Goal: Information Seeking & Learning: Learn about a topic

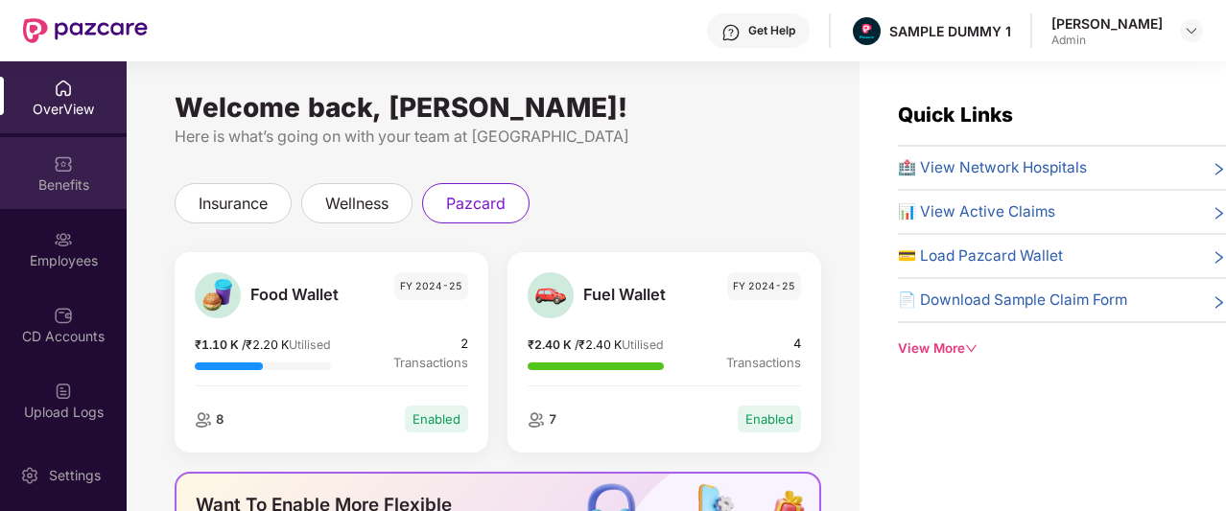
click at [73, 177] on div "Benefits" at bounding box center [63, 185] width 127 height 19
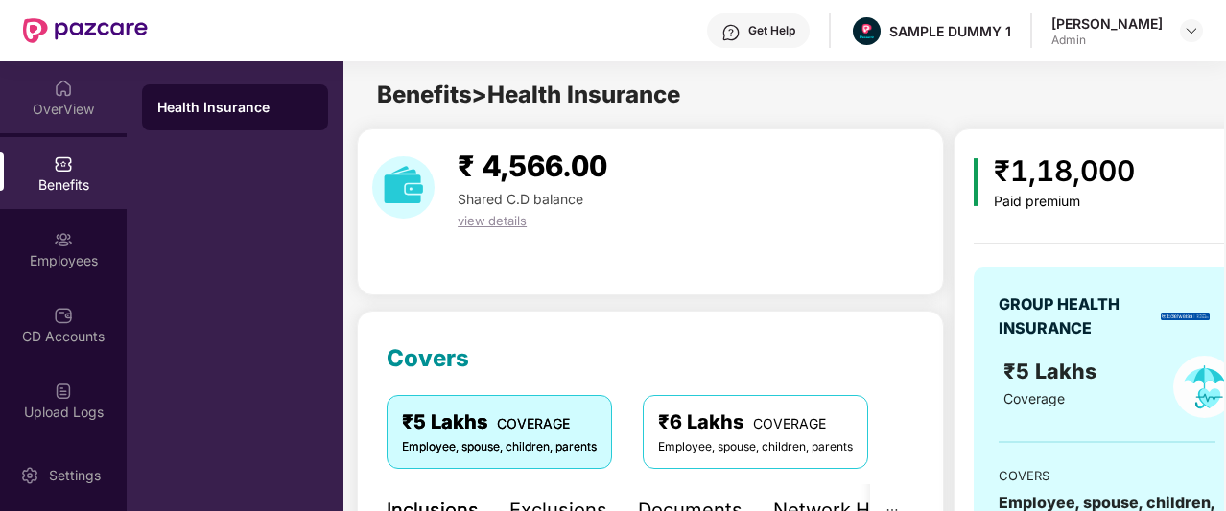
click at [91, 88] on div "OverView" at bounding box center [63, 97] width 127 height 72
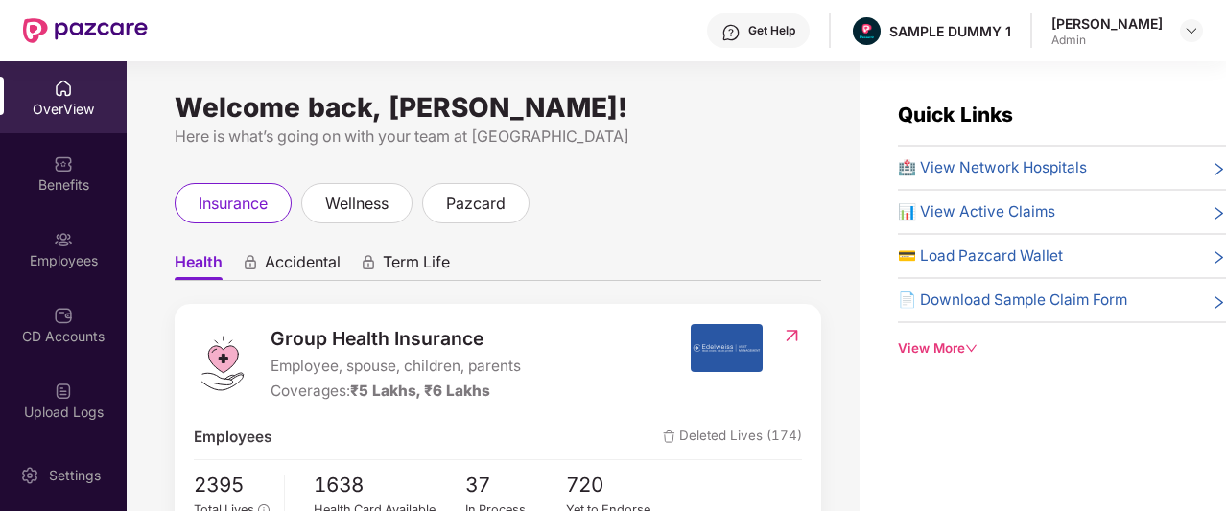
click at [288, 268] on span "Accidental" at bounding box center [303, 266] width 76 height 28
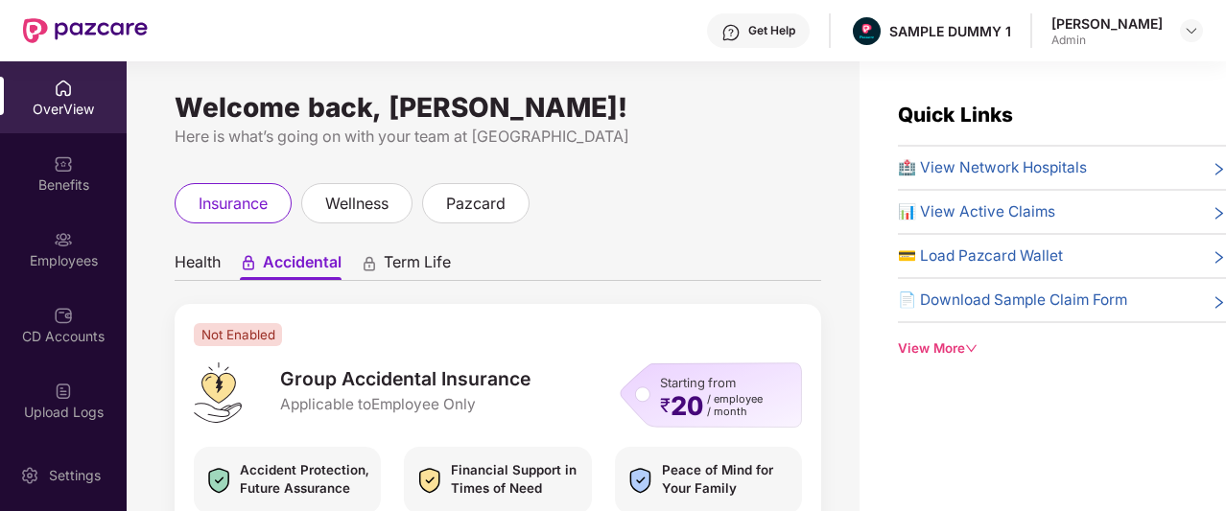
click at [206, 269] on span "Health" at bounding box center [198, 266] width 46 height 28
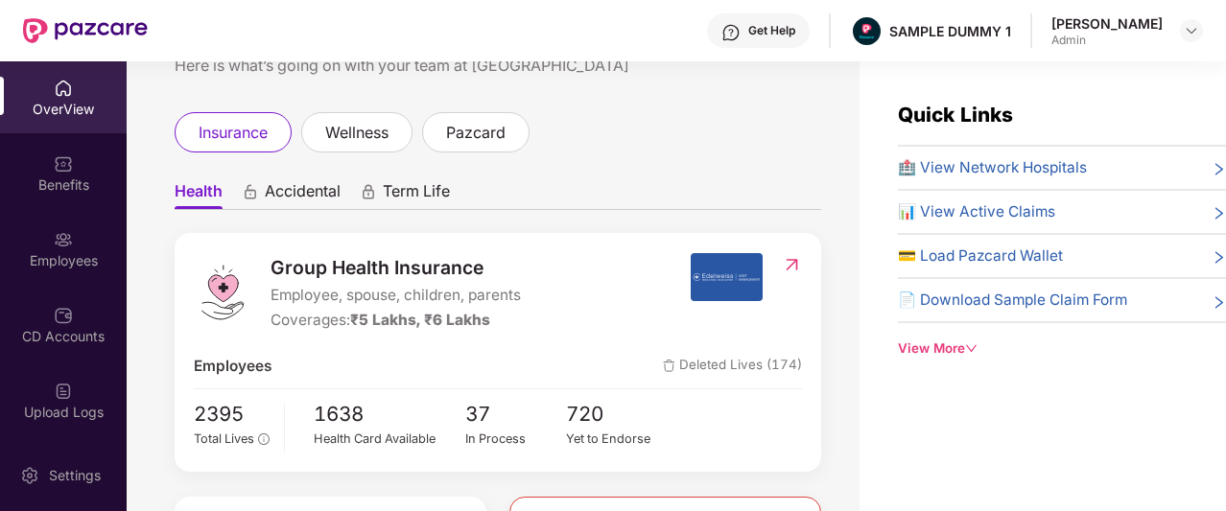
scroll to position [61, 0]
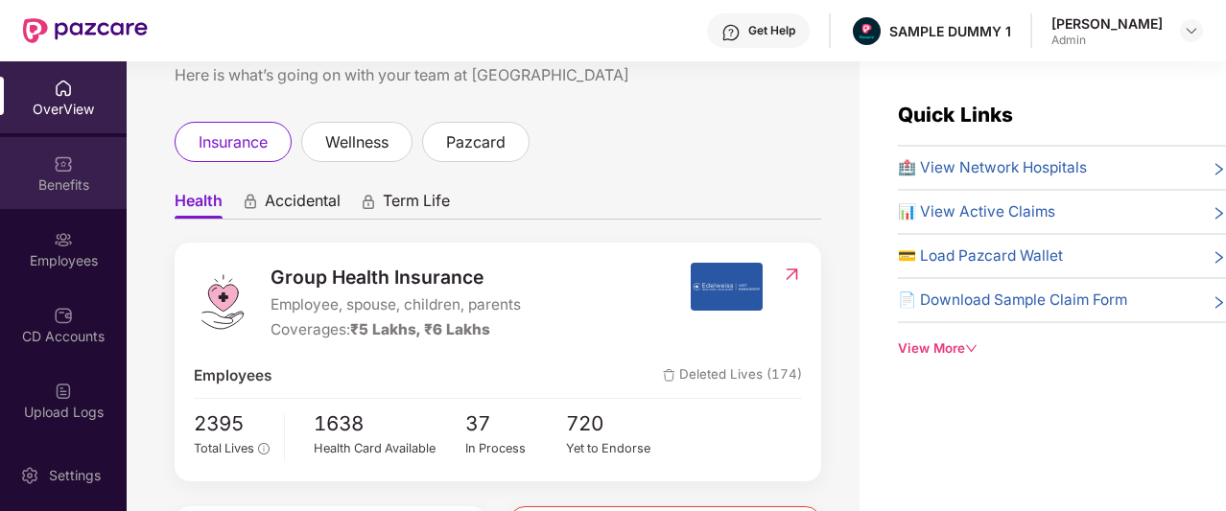
click at [56, 170] on img at bounding box center [63, 163] width 19 height 19
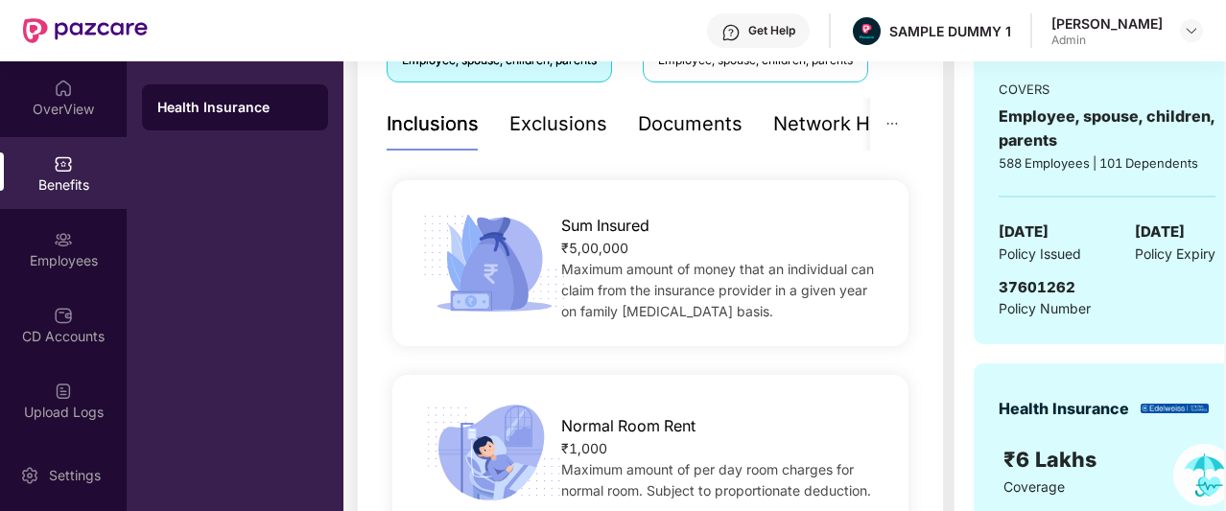
scroll to position [388, 0]
click at [686, 116] on div "Documents" at bounding box center [690, 123] width 105 height 30
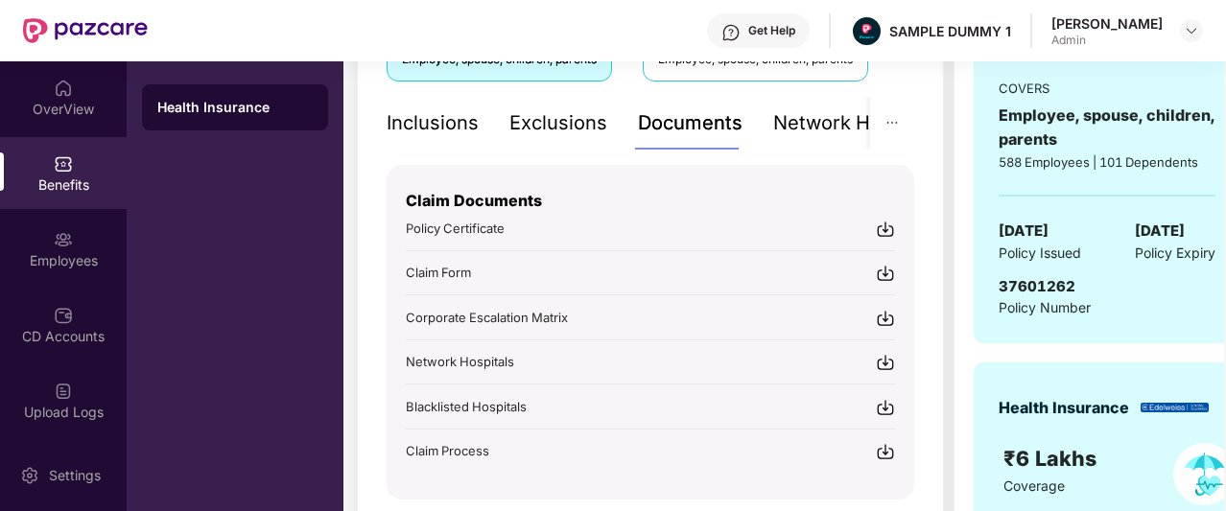
click at [833, 105] on div "Network Hospitals" at bounding box center [857, 123] width 168 height 53
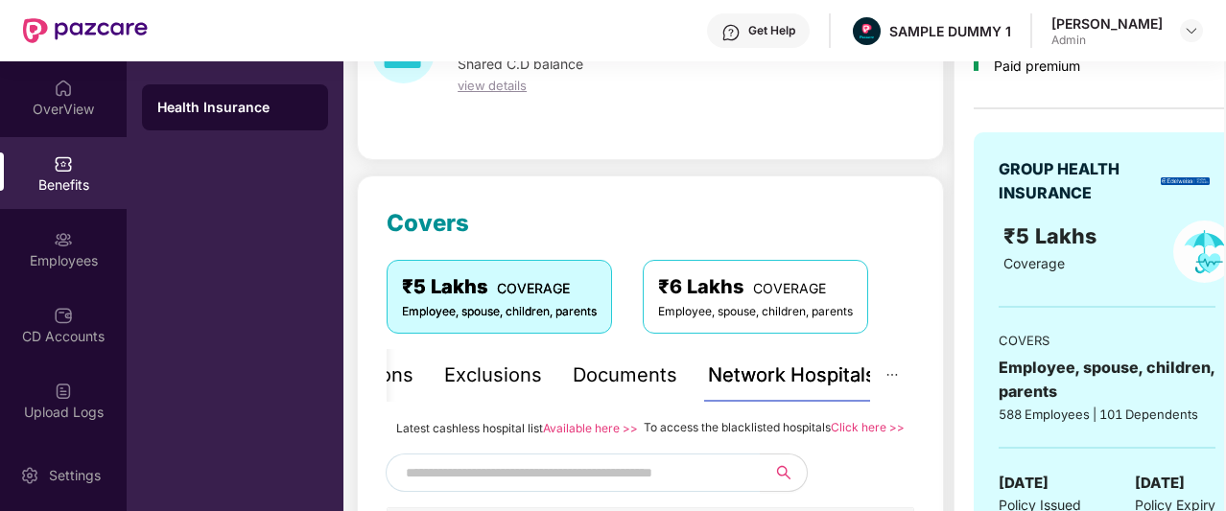
scroll to position [0, 0]
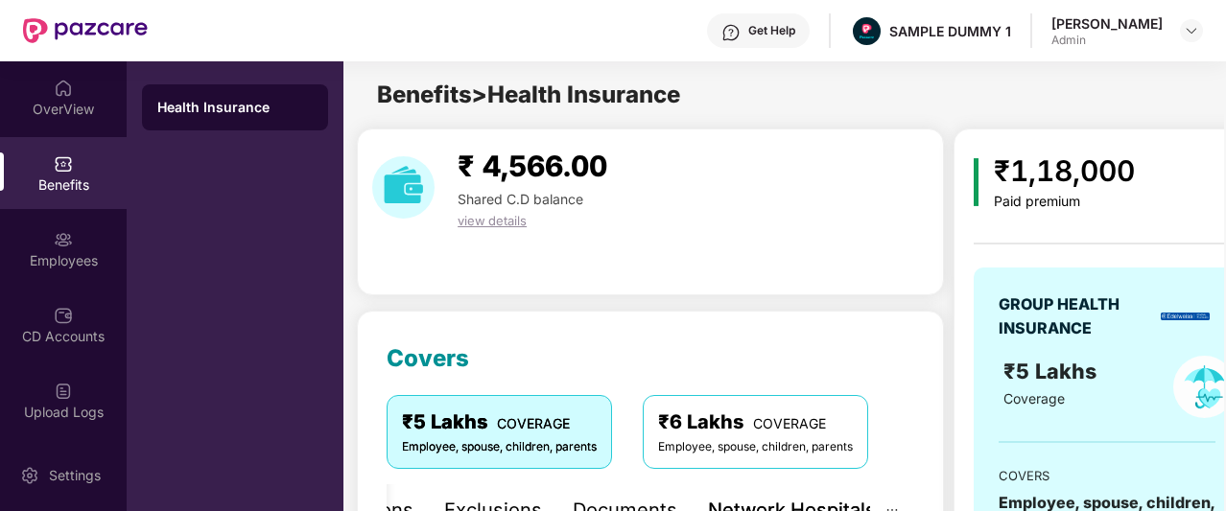
click at [778, 40] on div "Get Help" at bounding box center [758, 30] width 103 height 35
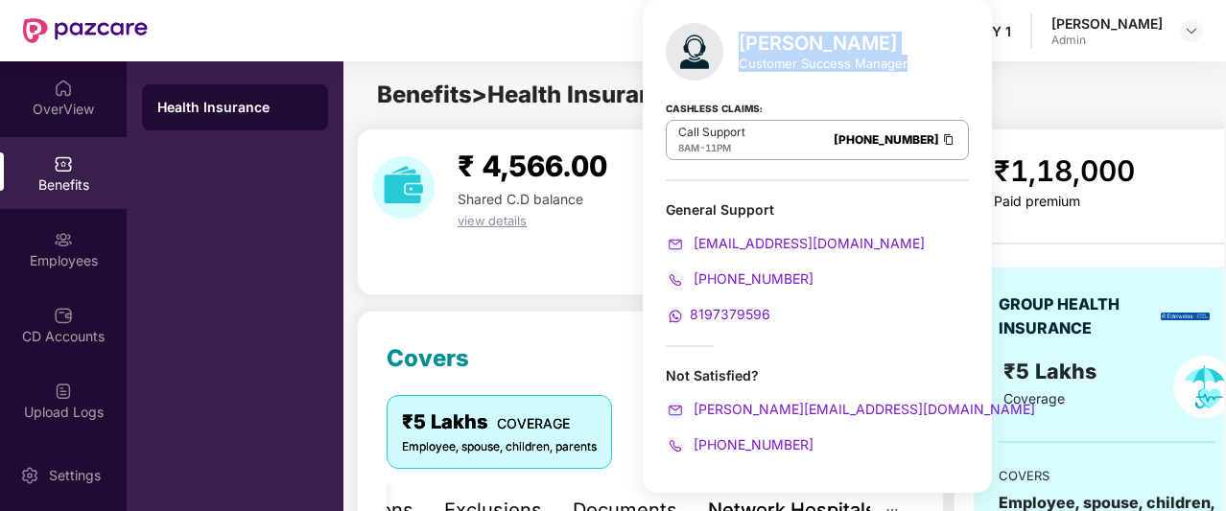
drag, startPoint x: 740, startPoint y: 42, endPoint x: 913, endPoint y: 64, distance: 175.1
click at [913, 64] on div "[PERSON_NAME] Customer Success Manager Cashless Claims: Call Support 8AM - 11PM…" at bounding box center [817, 246] width 349 height 493
click at [885, 199] on div "[PERSON_NAME] Customer Success Manager Cashless Claims: Call Support 8AM - 11PM…" at bounding box center [817, 246] width 349 height 493
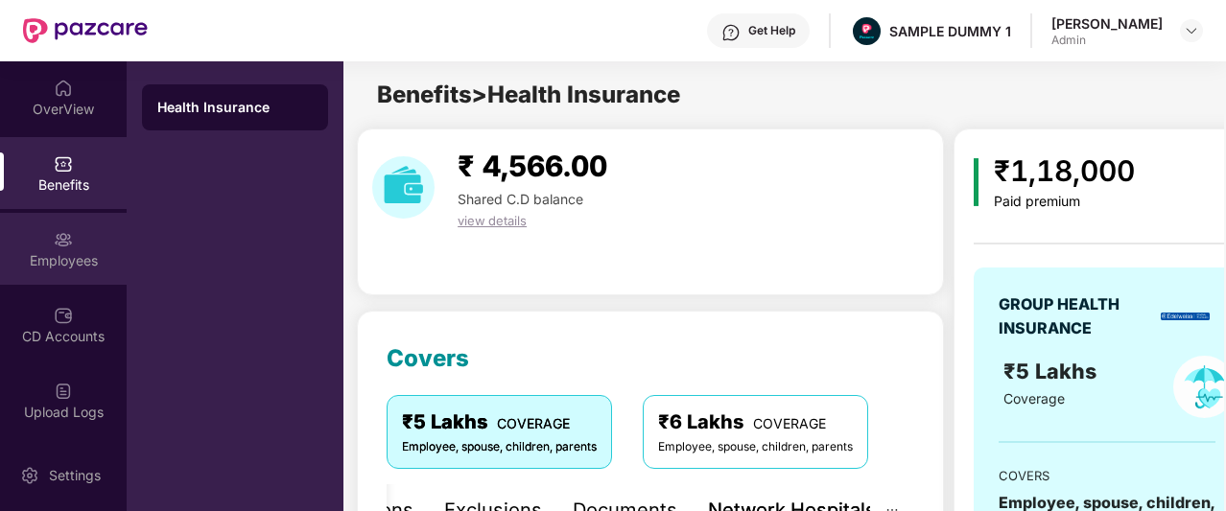
click at [54, 235] on img at bounding box center [63, 239] width 19 height 19
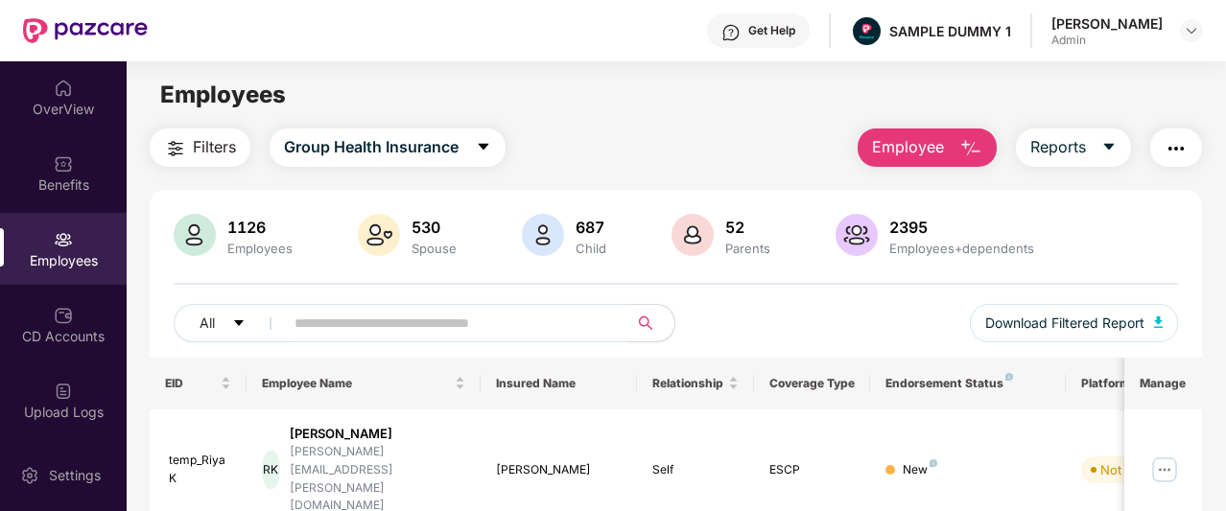
click at [940, 155] on span "Employee" at bounding box center [908, 147] width 72 height 24
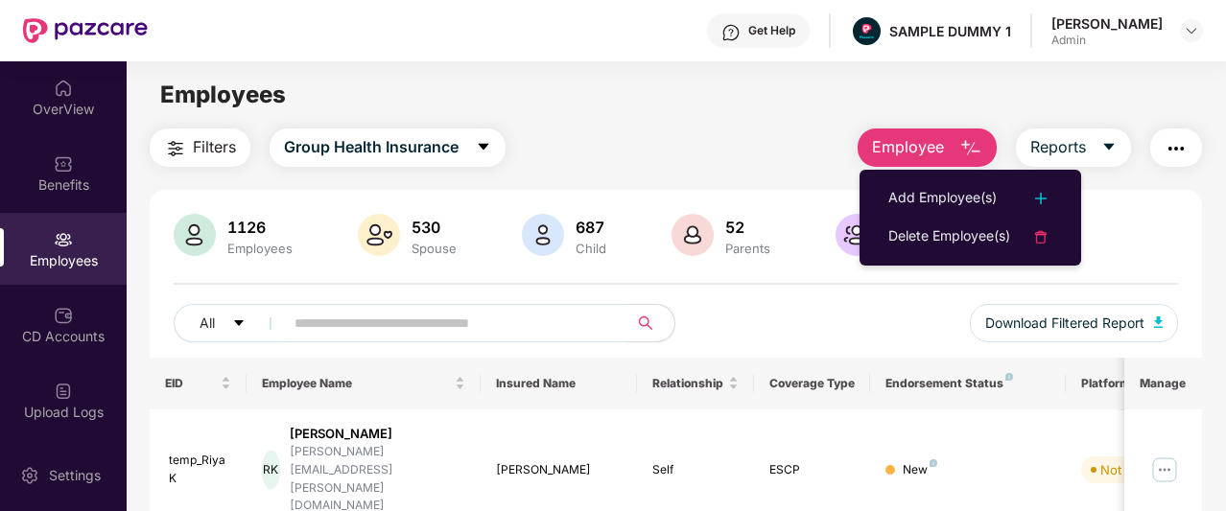
click at [811, 166] on div "Filters Group Health Insurance Employee Reports" at bounding box center [676, 148] width 1052 height 38
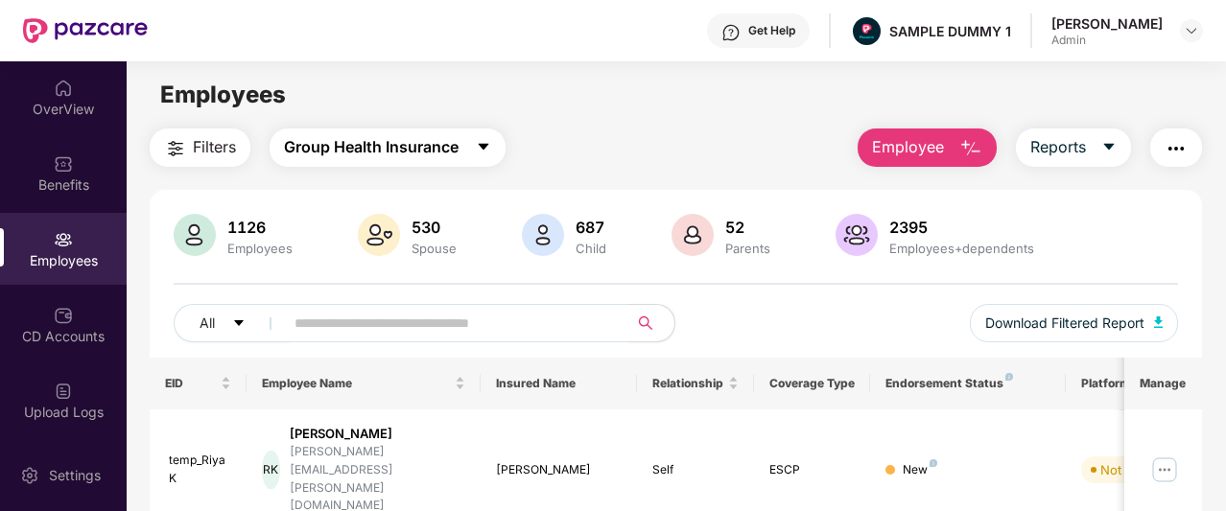
click at [489, 148] on icon "caret-down" at bounding box center [483, 146] width 15 height 15
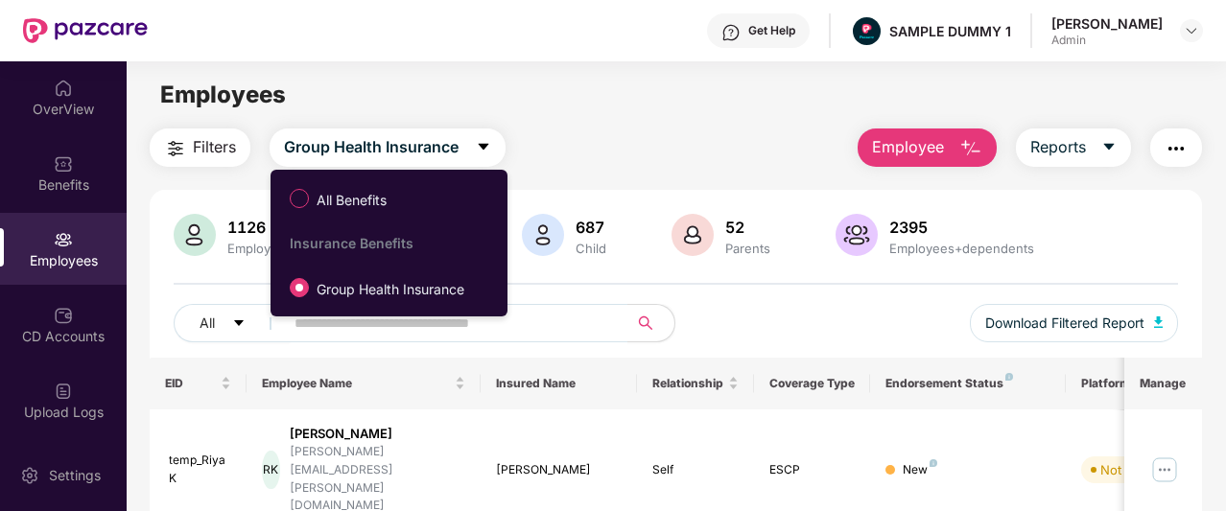
click at [542, 154] on div "Filters Group Health Insurance Employee Reports" at bounding box center [676, 148] width 1052 height 38
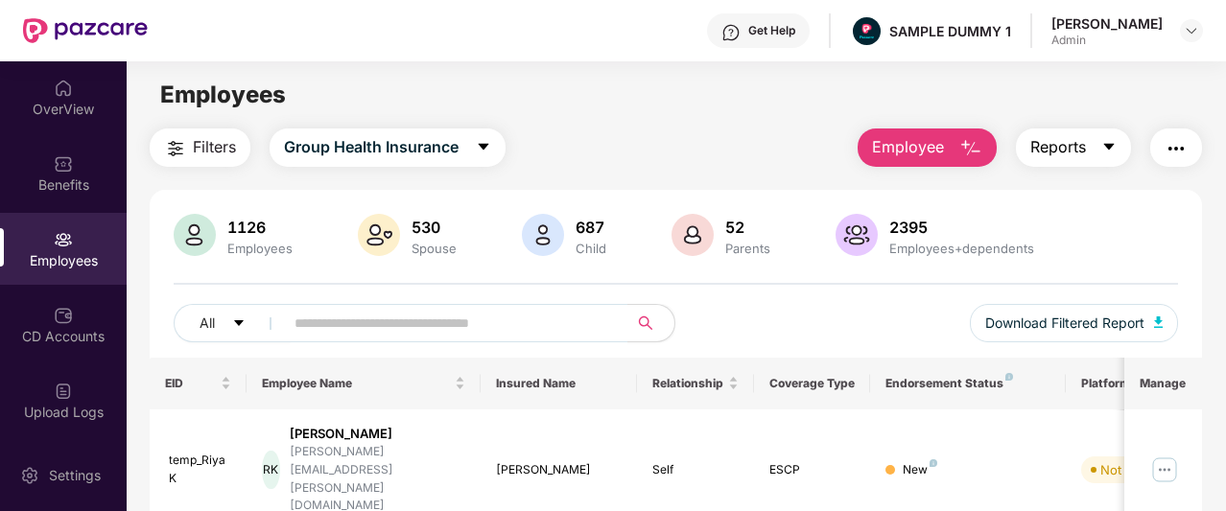
click at [1086, 144] on span "Reports" at bounding box center [1058, 147] width 56 height 24
click at [783, 123] on main "Employees Filters Group Health Insurance Employee Reports 1126 Employees 530 Sp…" at bounding box center [676, 316] width 1099 height 511
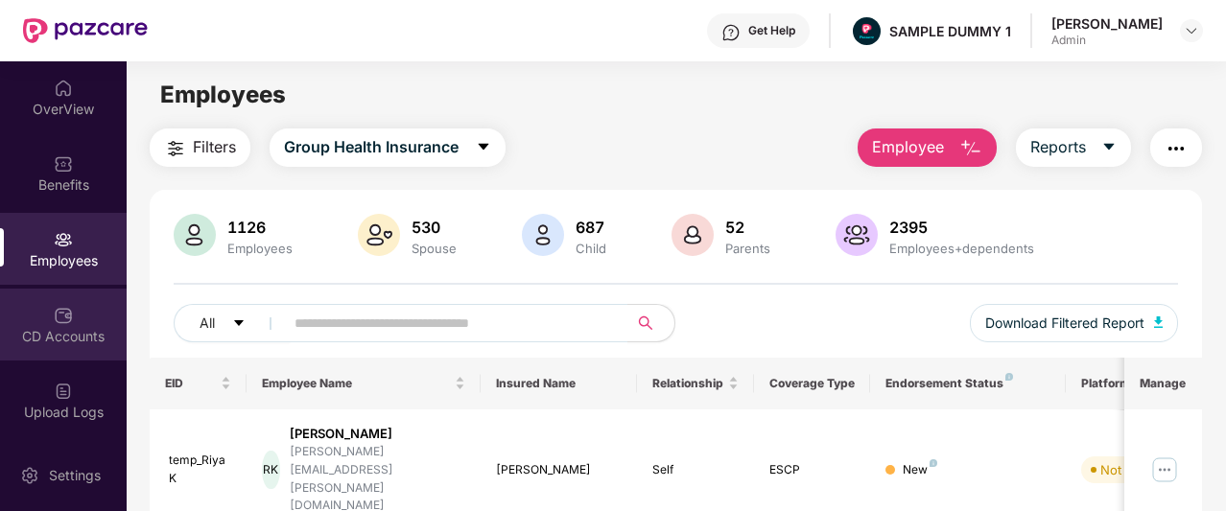
click at [35, 343] on div "CD Accounts" at bounding box center [63, 336] width 127 height 19
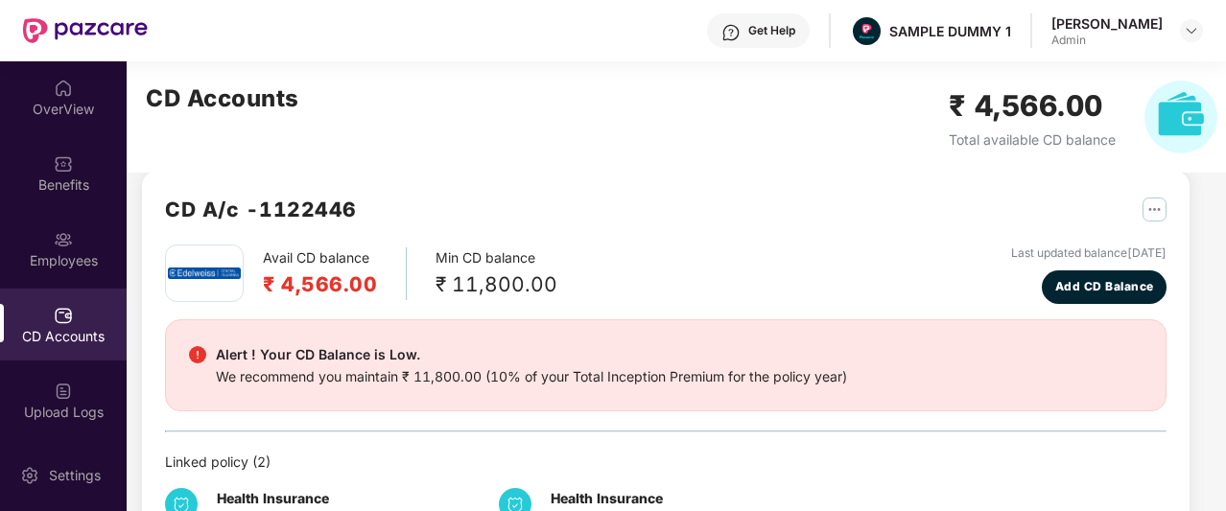
scroll to position [26, 0]
click at [1093, 277] on span "Add CD Balance" at bounding box center [1104, 286] width 99 height 18
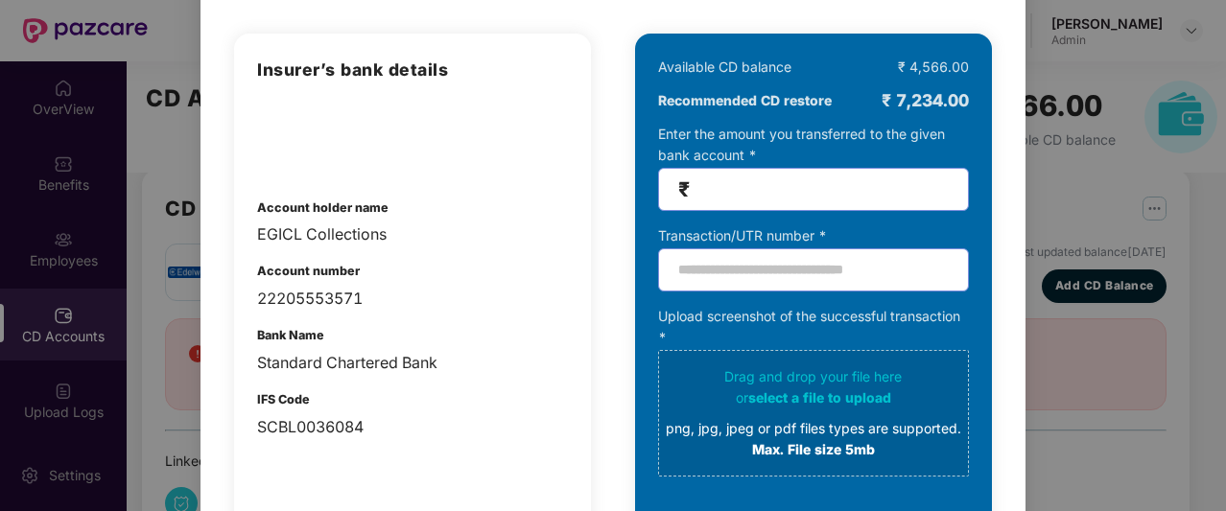
scroll to position [146, 0]
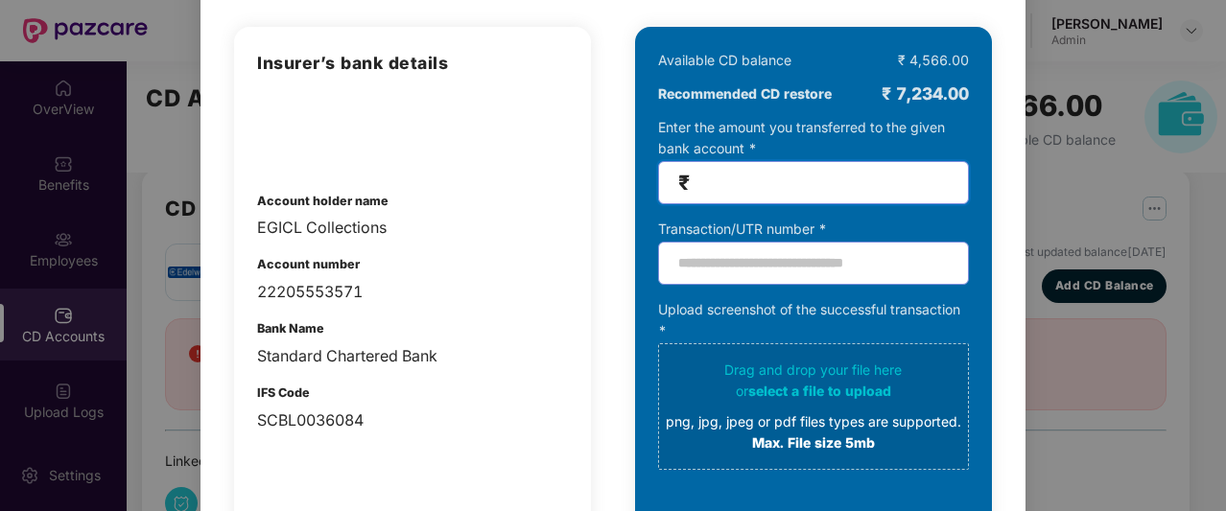
click at [822, 183] on input "number" at bounding box center [821, 183] width 255 height 22
click at [764, 261] on input "text" at bounding box center [813, 263] width 311 height 43
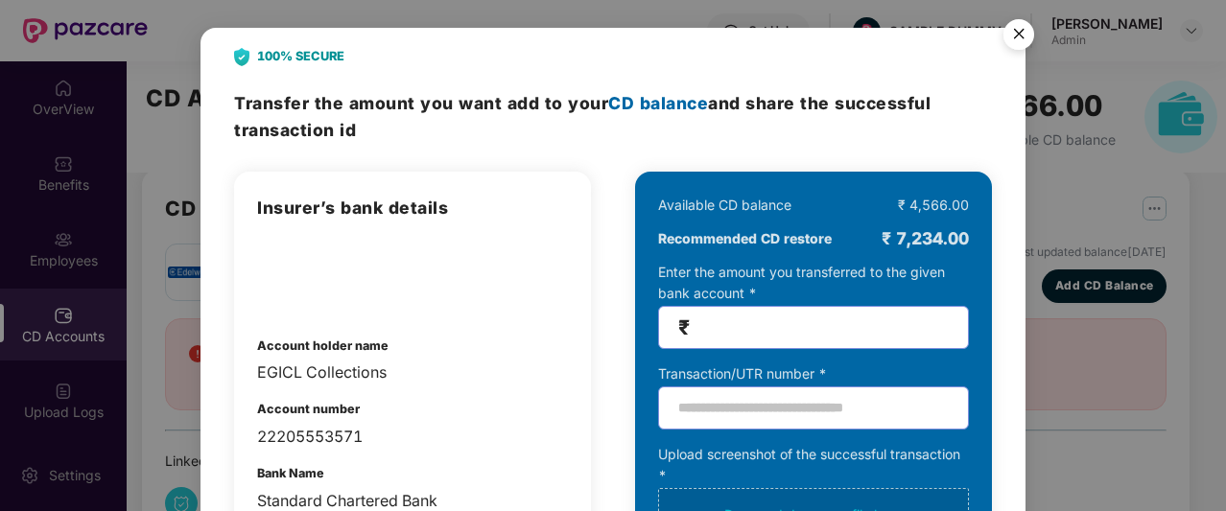
click at [1025, 43] on img "Close" at bounding box center [1019, 38] width 54 height 54
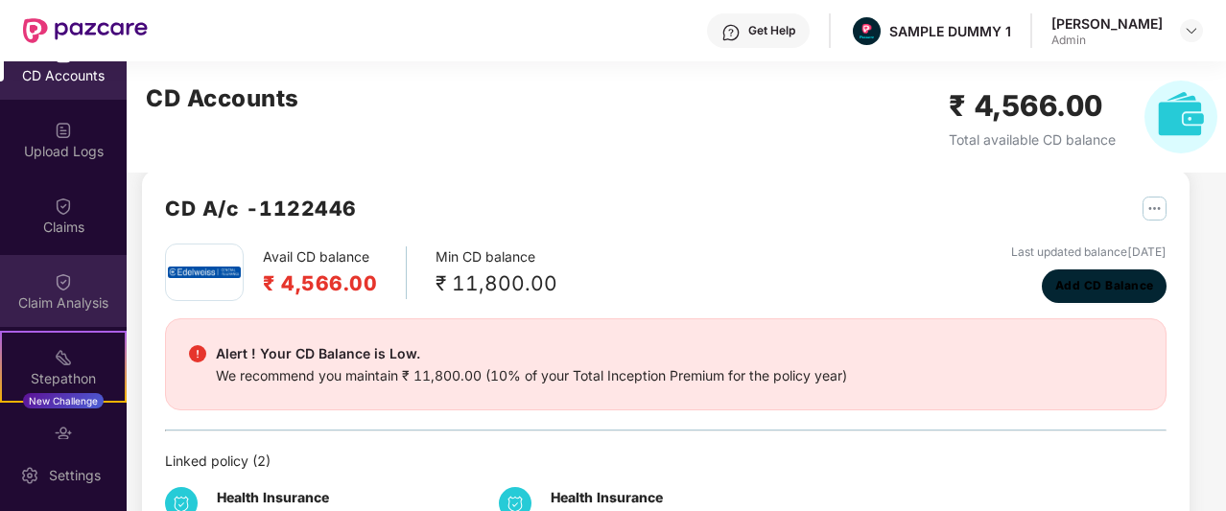
scroll to position [293, 0]
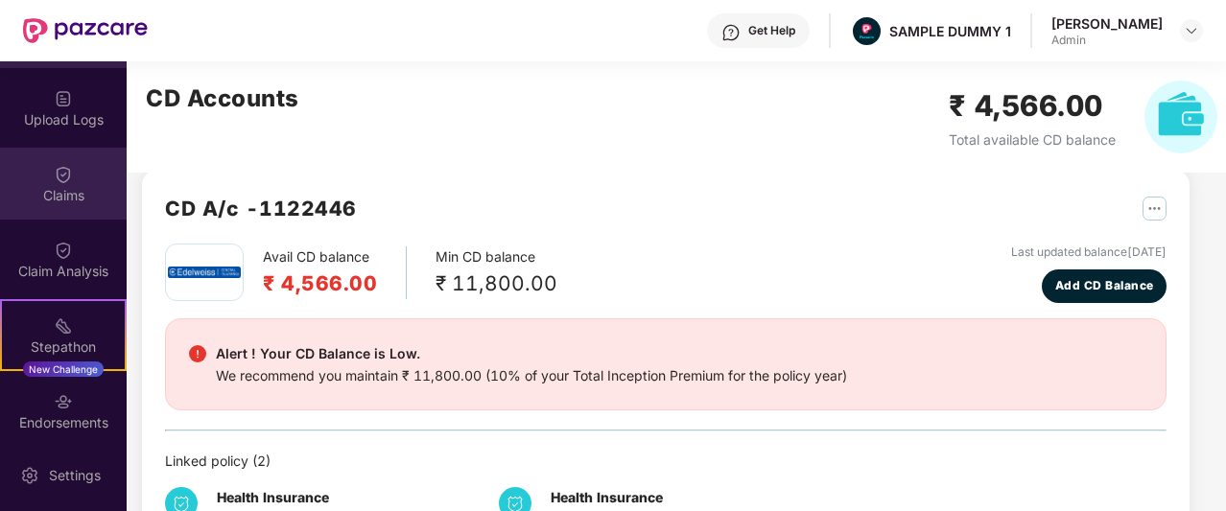
click at [65, 201] on div "Claims" at bounding box center [63, 195] width 127 height 19
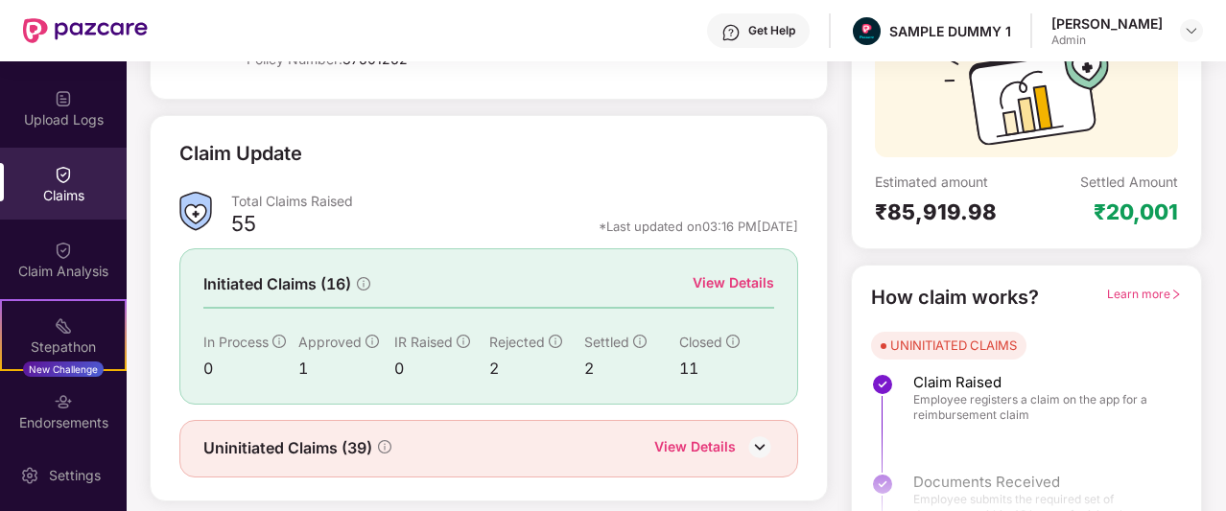
scroll to position [238, 0]
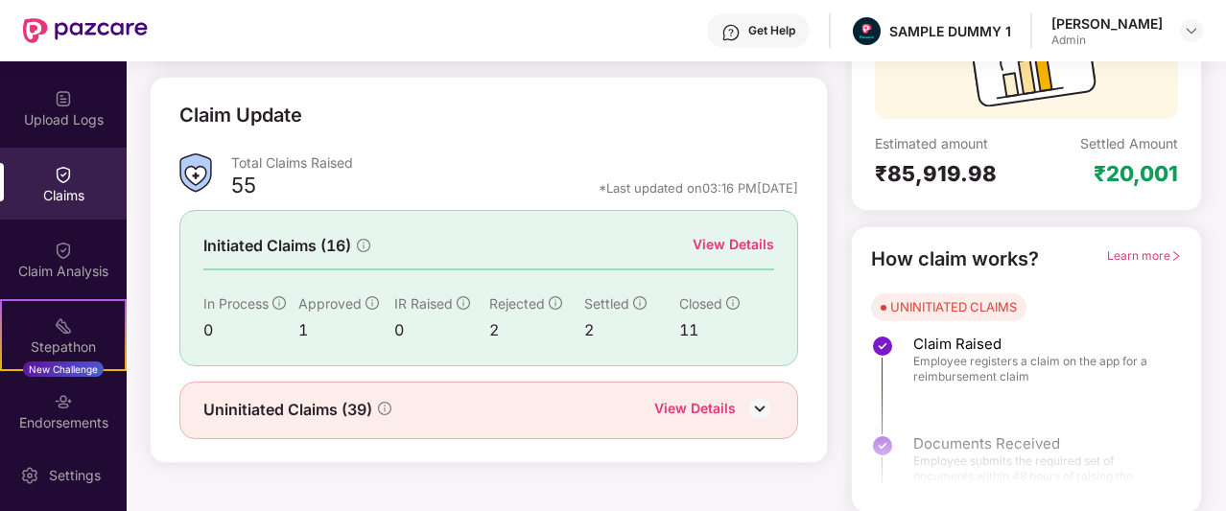
click at [720, 239] on div "View Details" at bounding box center [734, 244] width 82 height 21
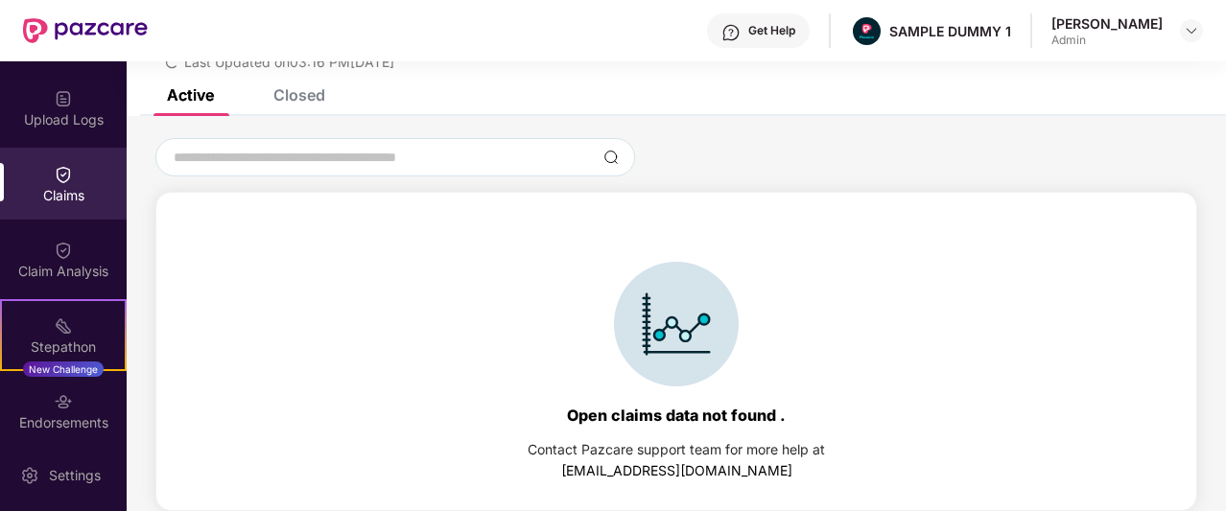
scroll to position [83, 0]
click at [305, 96] on div "Closed" at bounding box center [299, 94] width 52 height 19
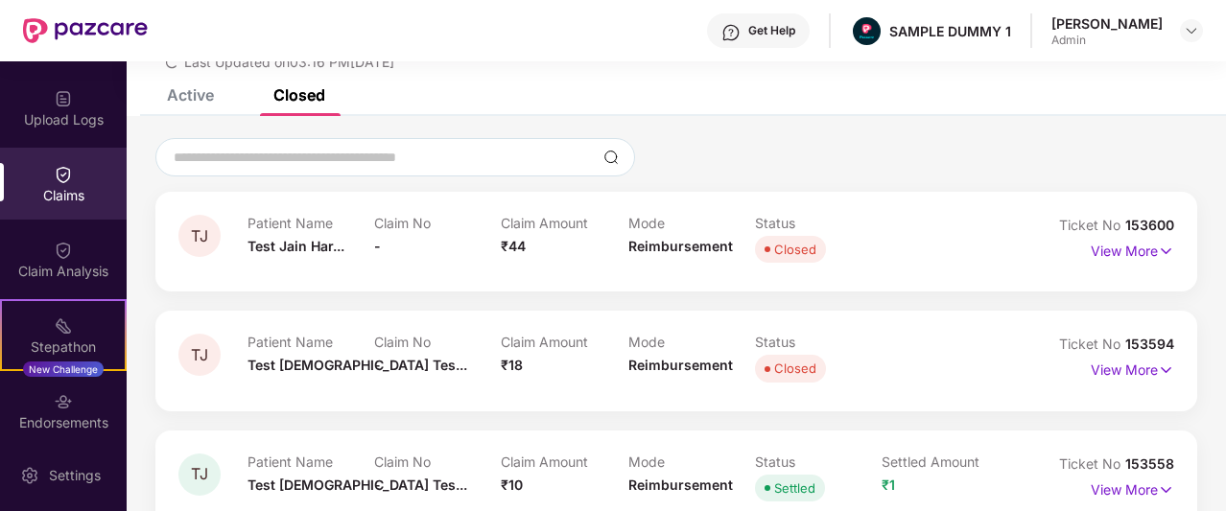
click at [49, 170] on div "Claims" at bounding box center [63, 184] width 127 height 72
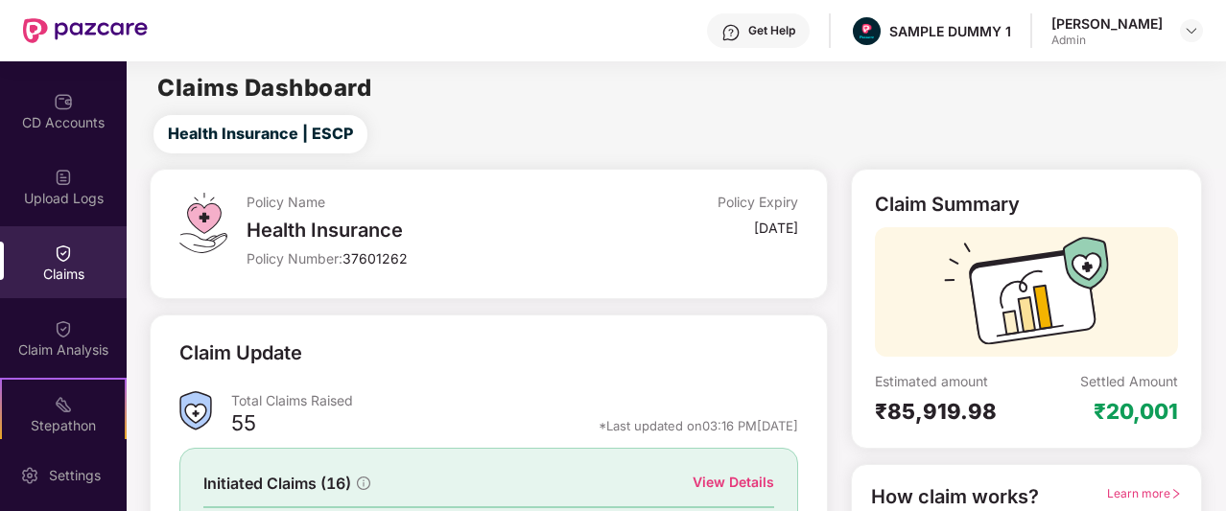
scroll to position [13, 0]
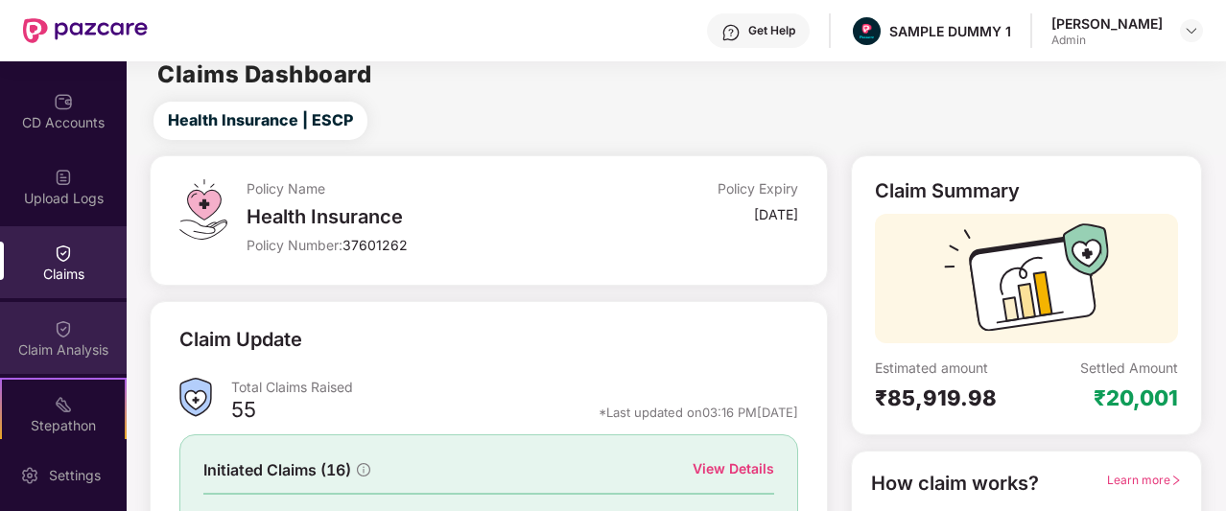
click at [56, 327] on img at bounding box center [63, 328] width 19 height 19
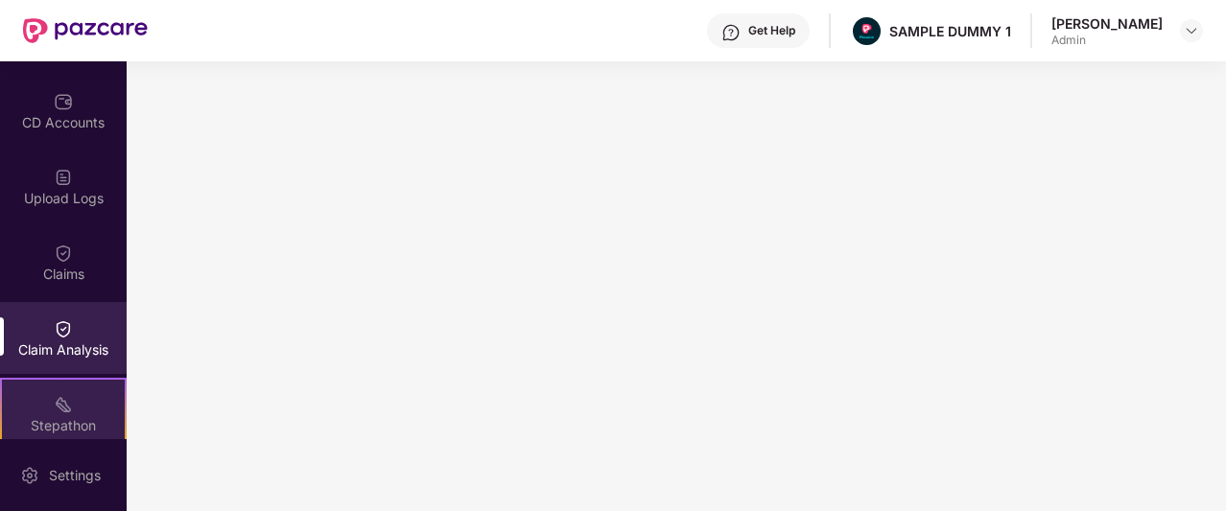
click at [59, 405] on img at bounding box center [63, 404] width 19 height 19
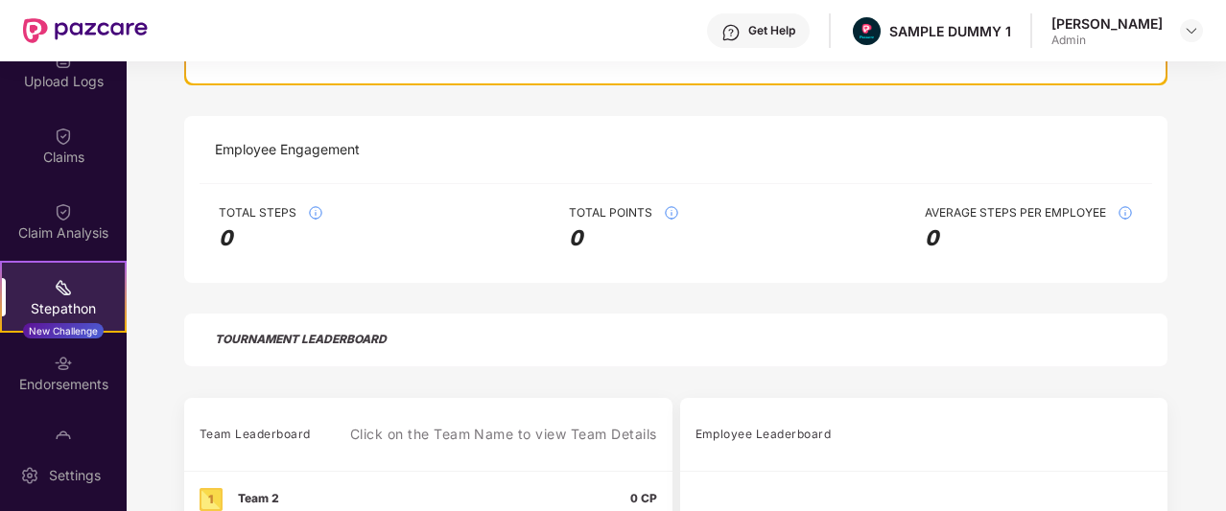
scroll to position [260, 0]
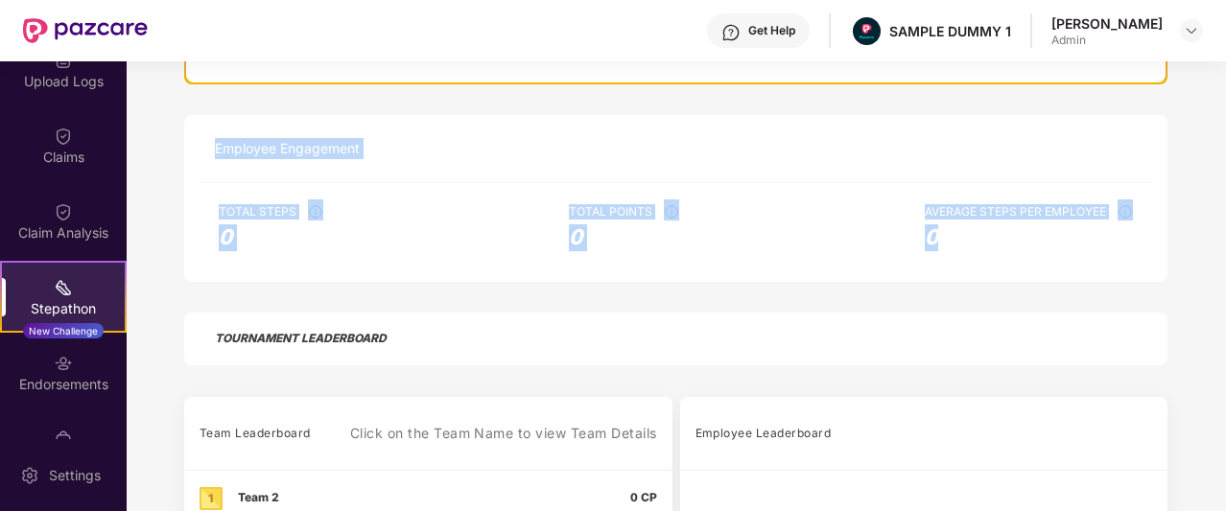
drag, startPoint x: 205, startPoint y: 151, endPoint x: 1061, endPoint y: 238, distance: 860.3
click at [1061, 238] on div "Employee Engagement Total Steps 0 Total Points 0 Average Steps Per Employee 0" at bounding box center [675, 198] width 983 height 167
click at [1061, 238] on span "0" at bounding box center [1029, 238] width 208 height 27
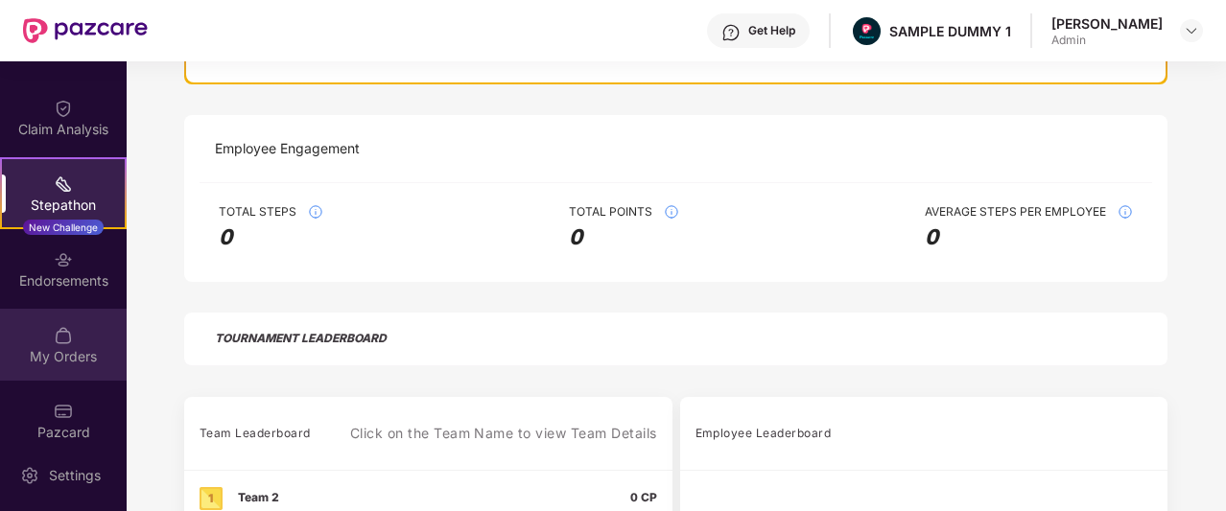
scroll to position [437, 0]
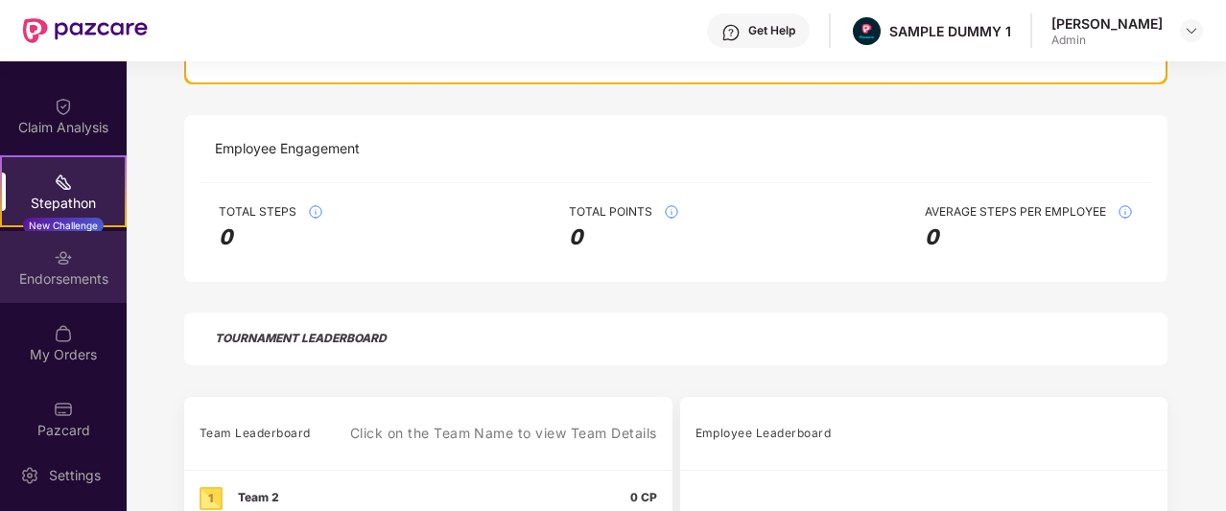
click at [73, 257] on div "Endorsements" at bounding box center [63, 267] width 127 height 72
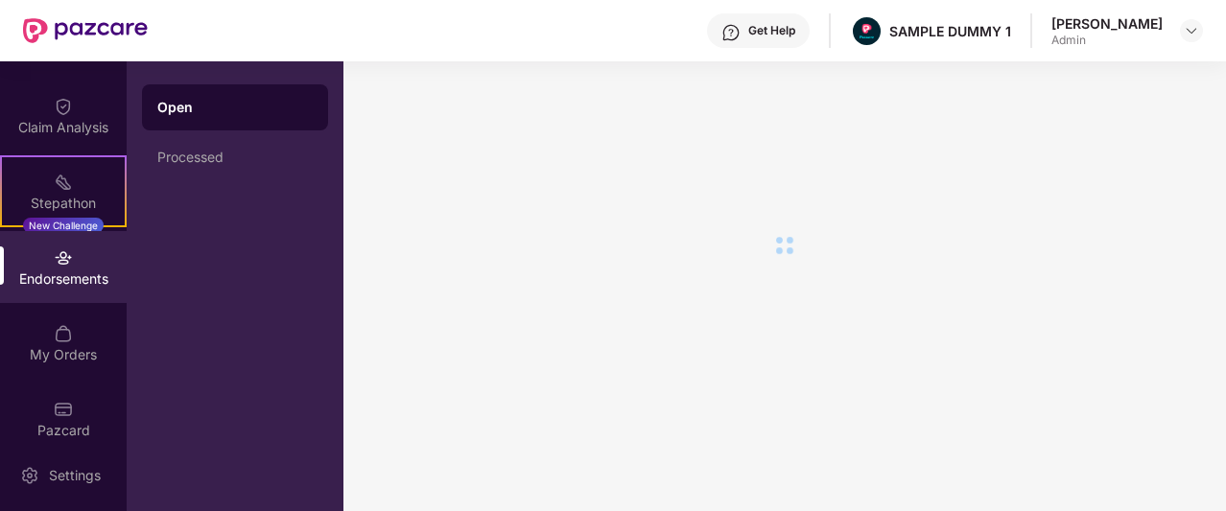
scroll to position [0, 0]
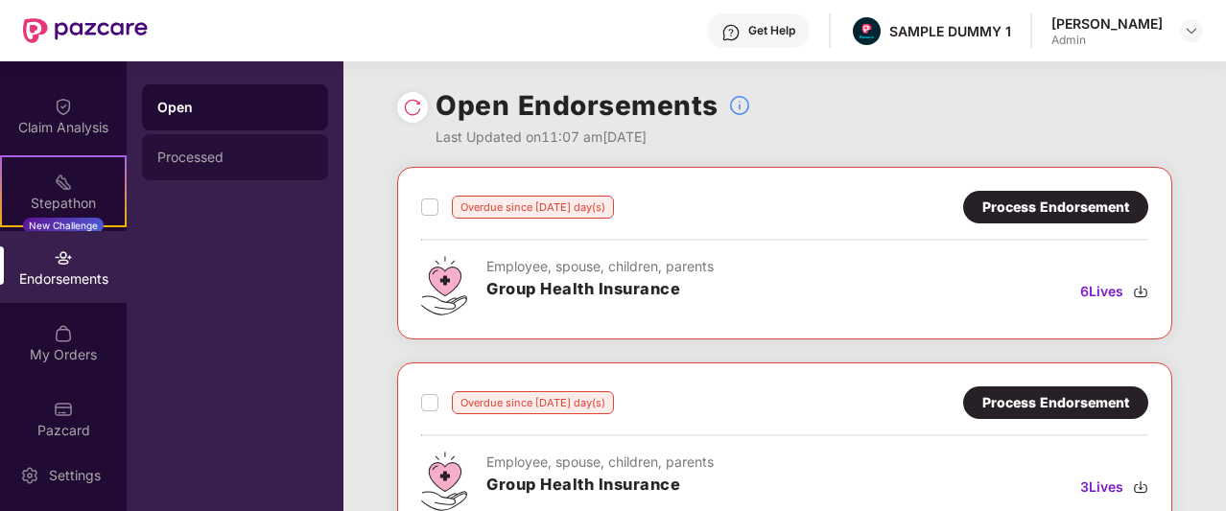
click at [234, 153] on div "Processed" at bounding box center [234, 157] width 155 height 15
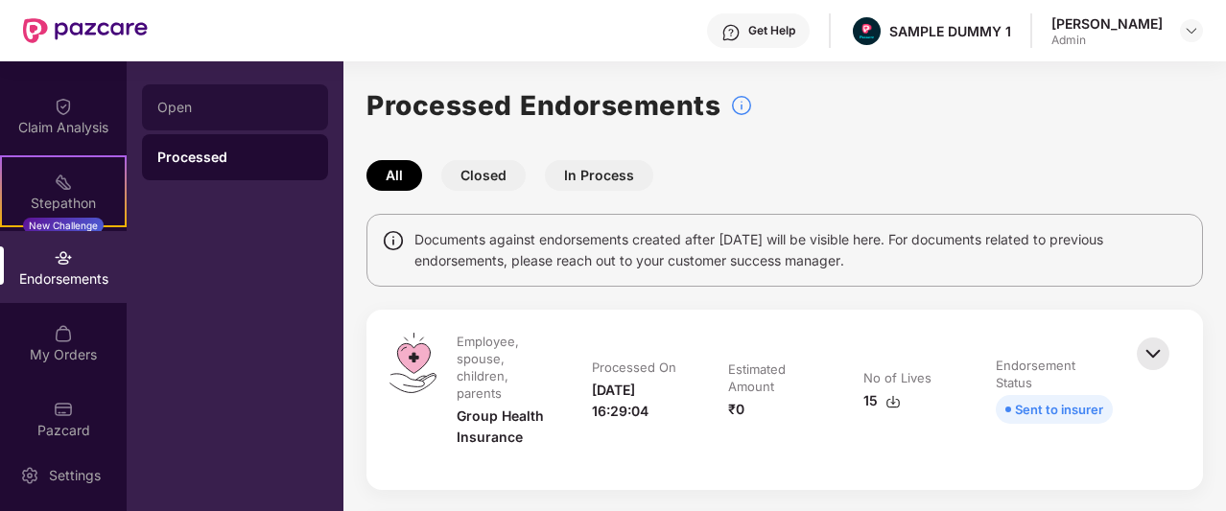
click at [238, 121] on div "Open" at bounding box center [235, 107] width 186 height 46
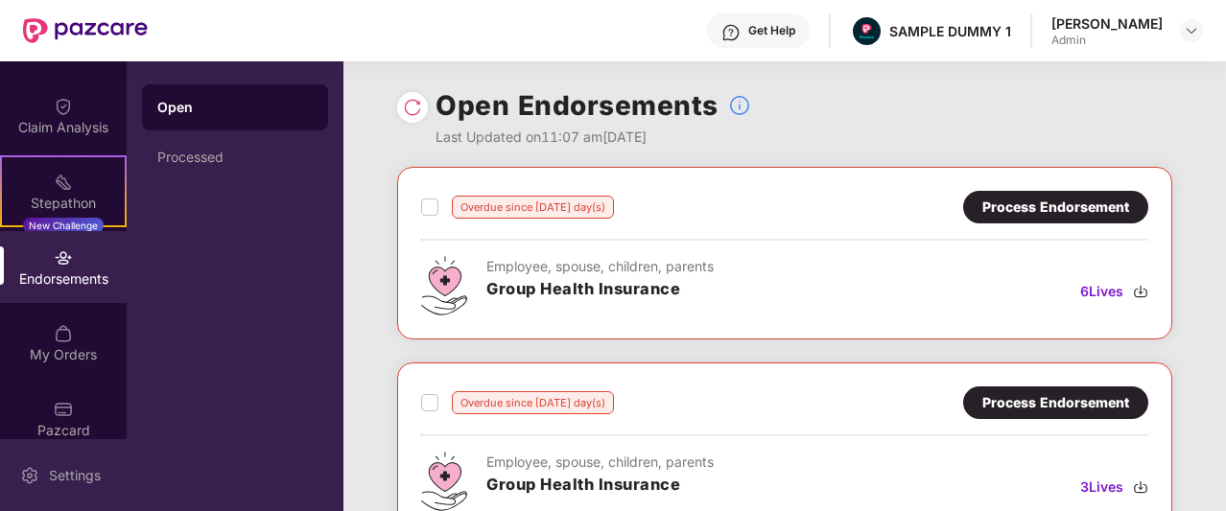
click at [31, 475] on img at bounding box center [29, 475] width 19 height 19
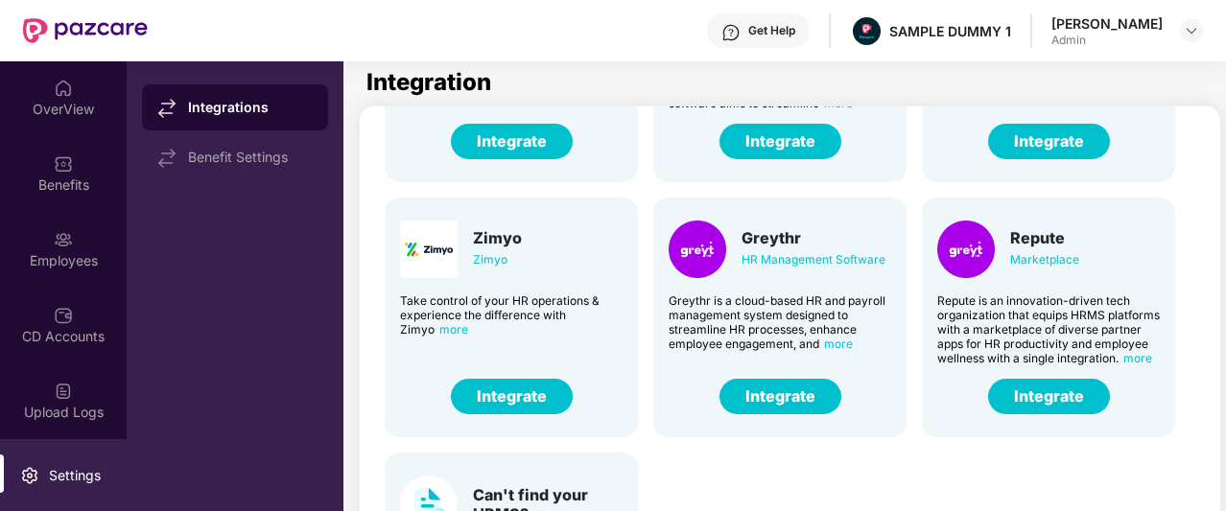
scroll to position [180, 0]
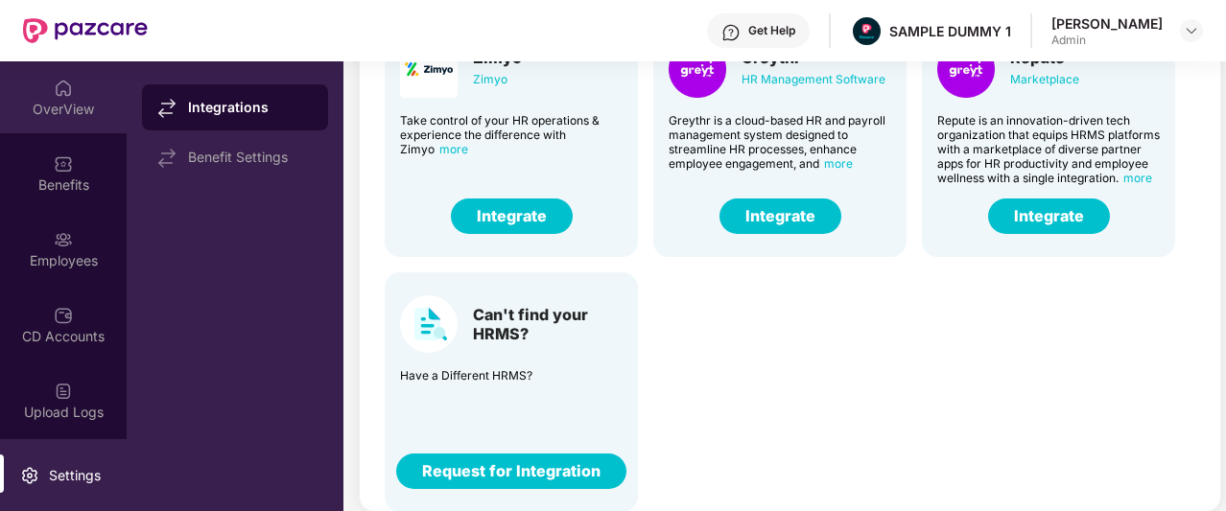
click at [57, 77] on div at bounding box center [63, 86] width 19 height 19
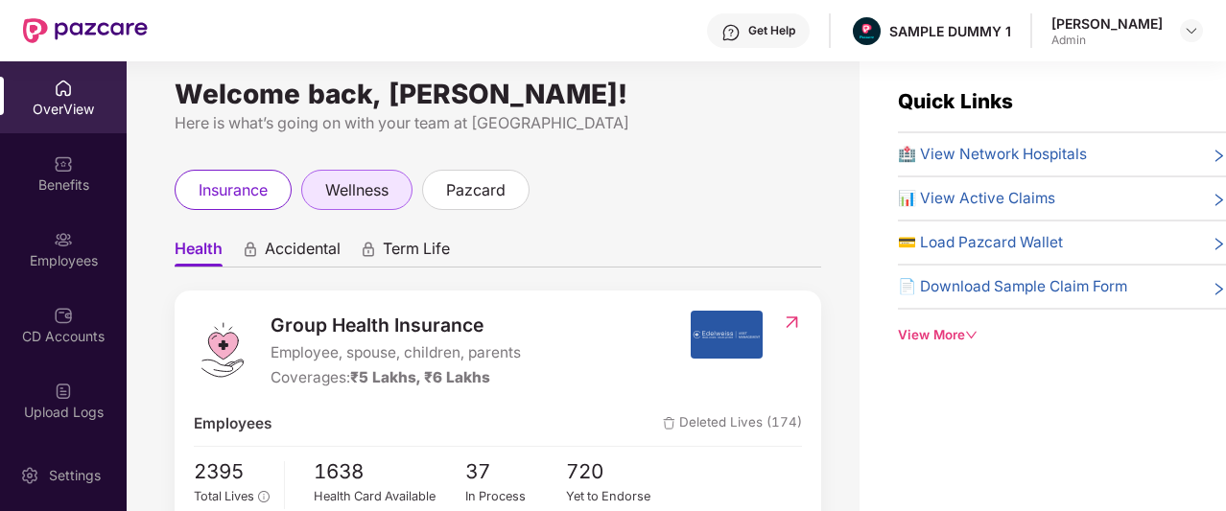
scroll to position [5, 0]
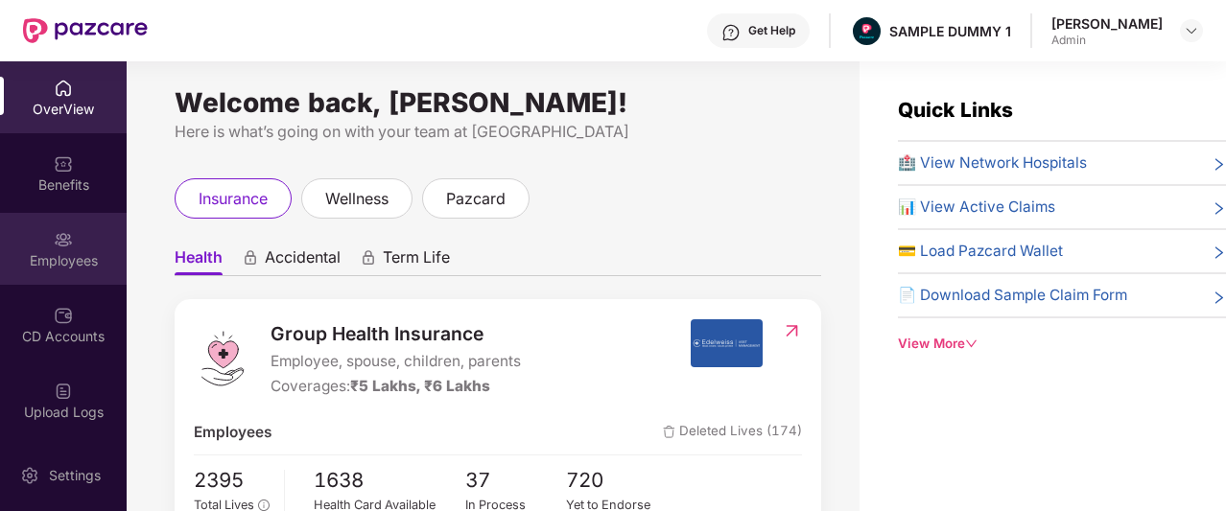
click at [82, 264] on div "Employees" at bounding box center [63, 260] width 127 height 19
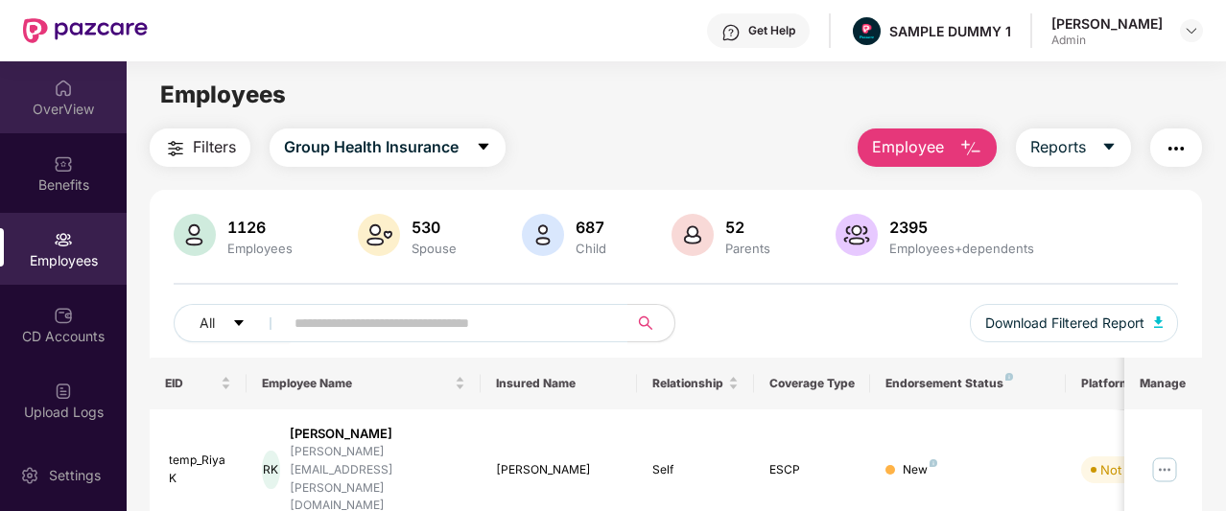
click at [31, 76] on div "OverView" at bounding box center [63, 97] width 127 height 72
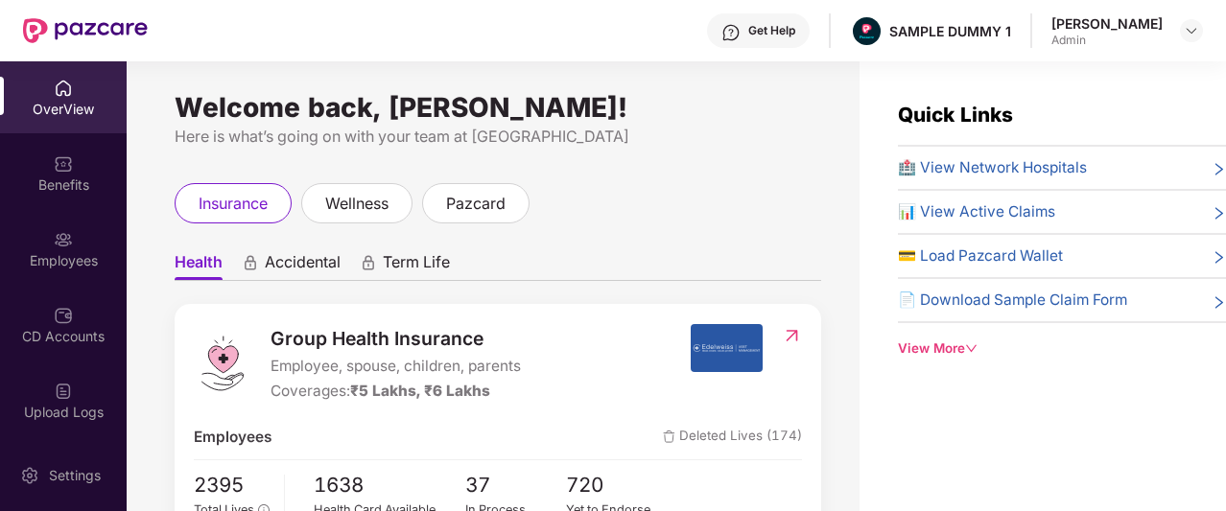
click at [914, 354] on div "View More" at bounding box center [1062, 349] width 328 height 20
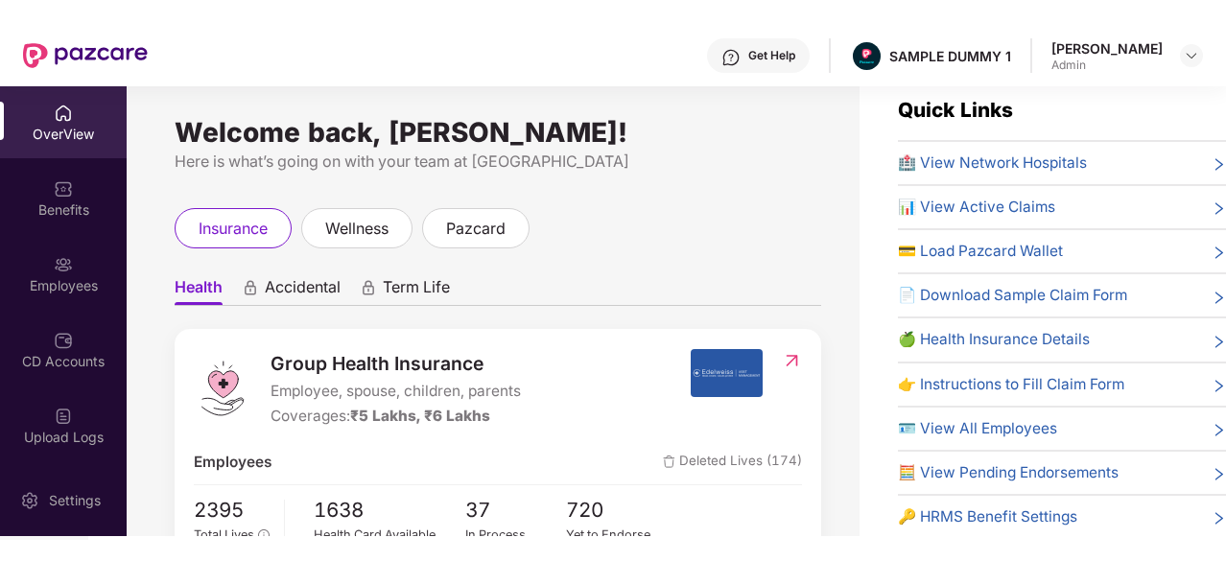
scroll to position [40, 0]
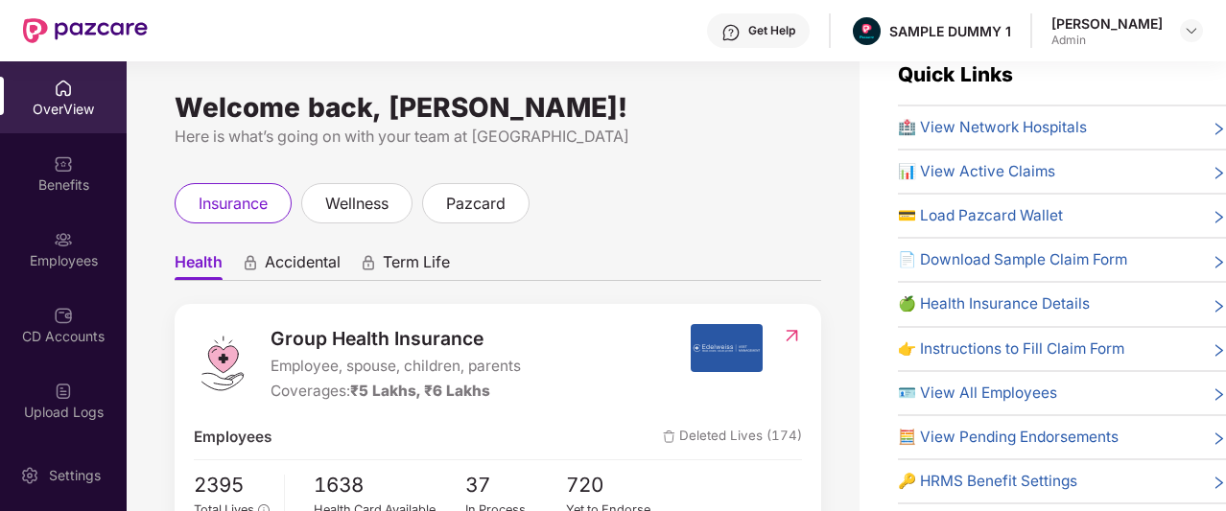
click at [63, 88] on img at bounding box center [63, 88] width 19 height 19
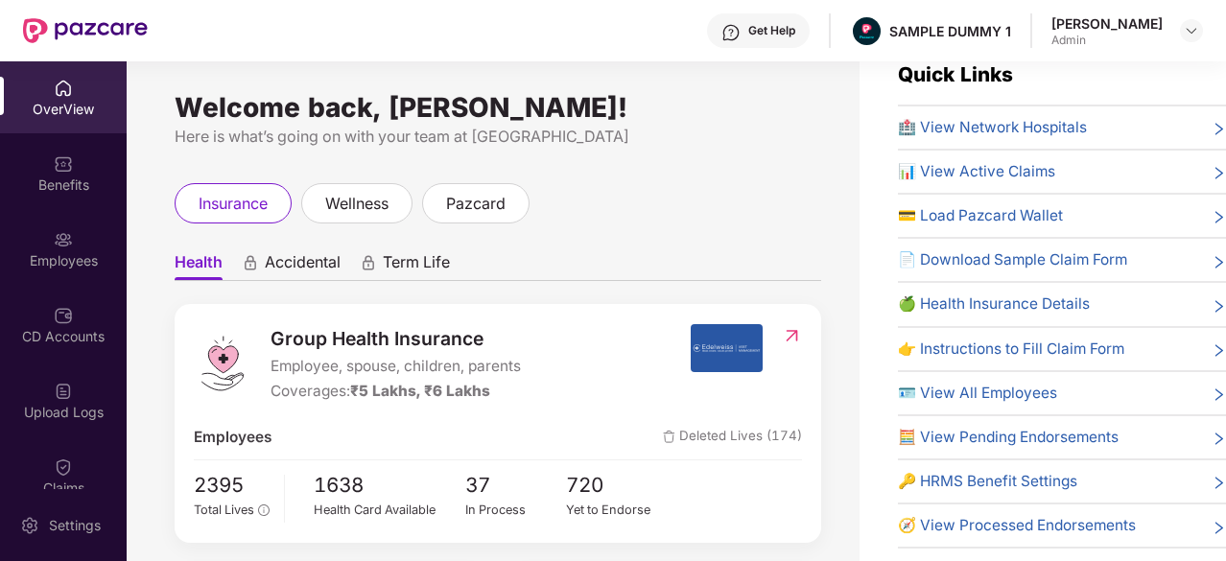
scroll to position [38, 0]
